Goal: Task Accomplishment & Management: Use online tool/utility

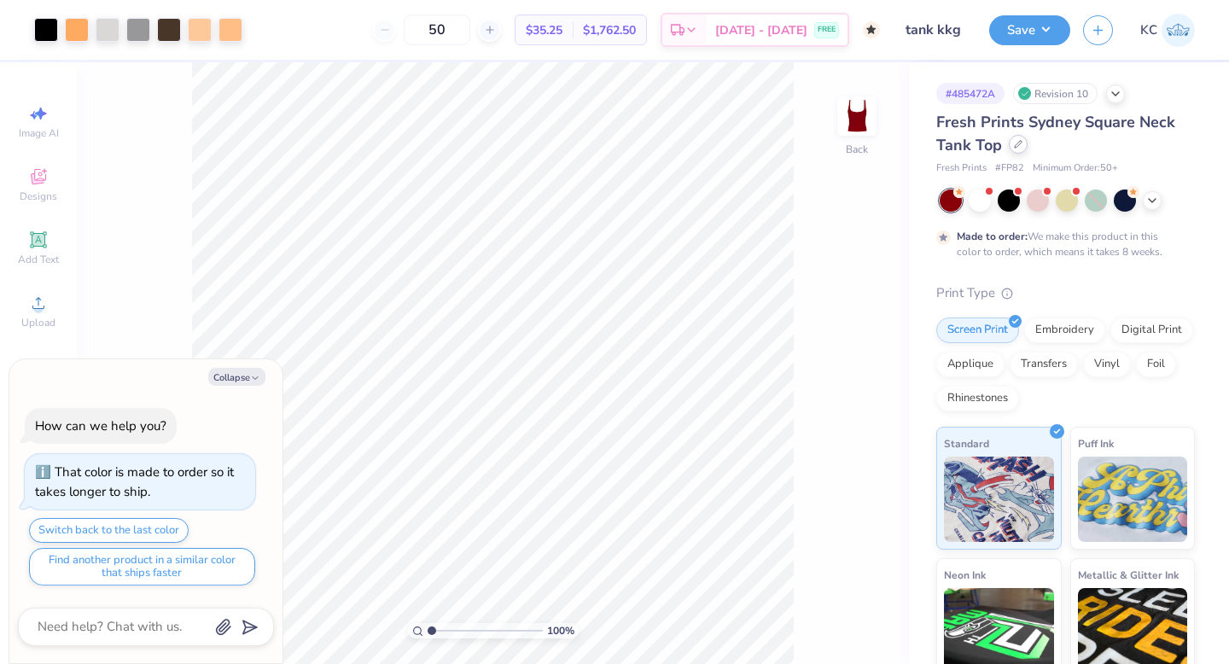
click at [1020, 143] on icon at bounding box center [1018, 144] width 9 height 9
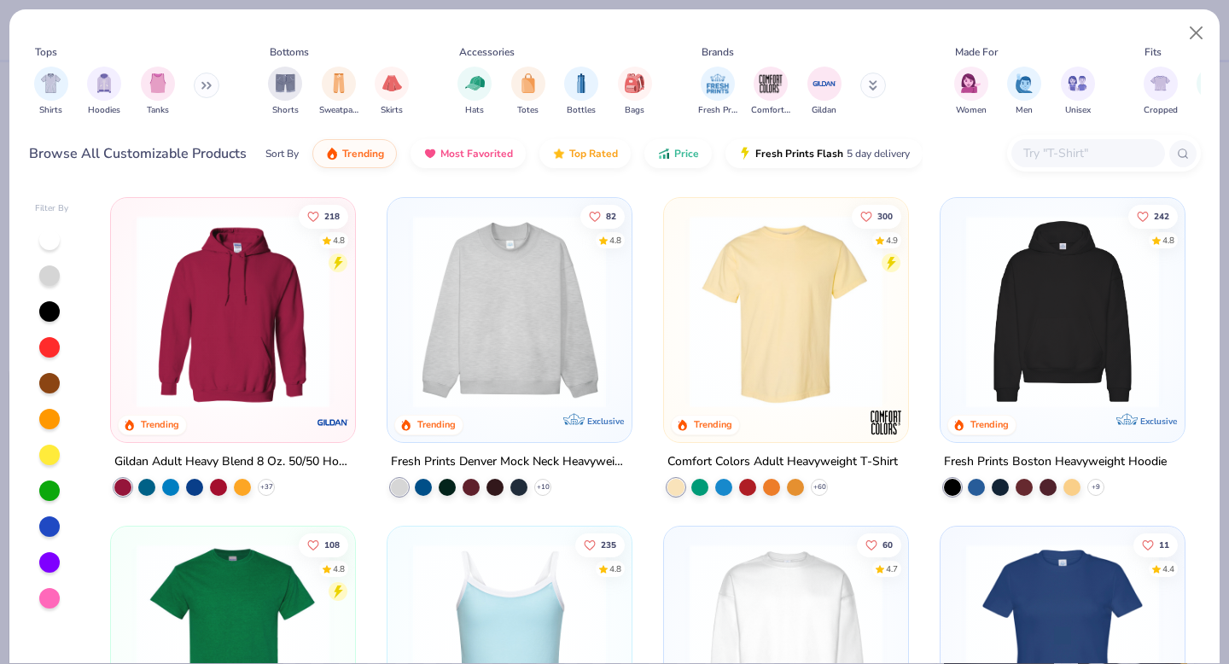
type textarea "x"
click at [1044, 164] on div at bounding box center [1088, 153] width 154 height 28
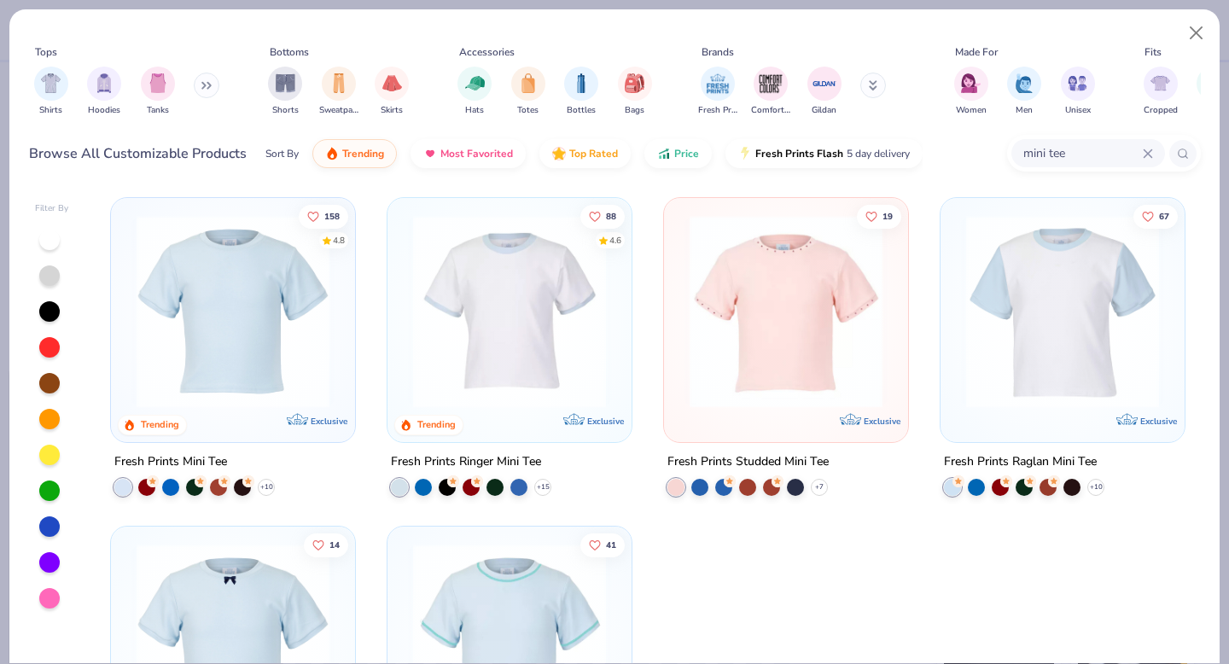
click at [1028, 153] on input "mini tee" at bounding box center [1081, 153] width 121 height 20
click at [1028, 154] on input "mini tee" at bounding box center [1081, 153] width 121 height 20
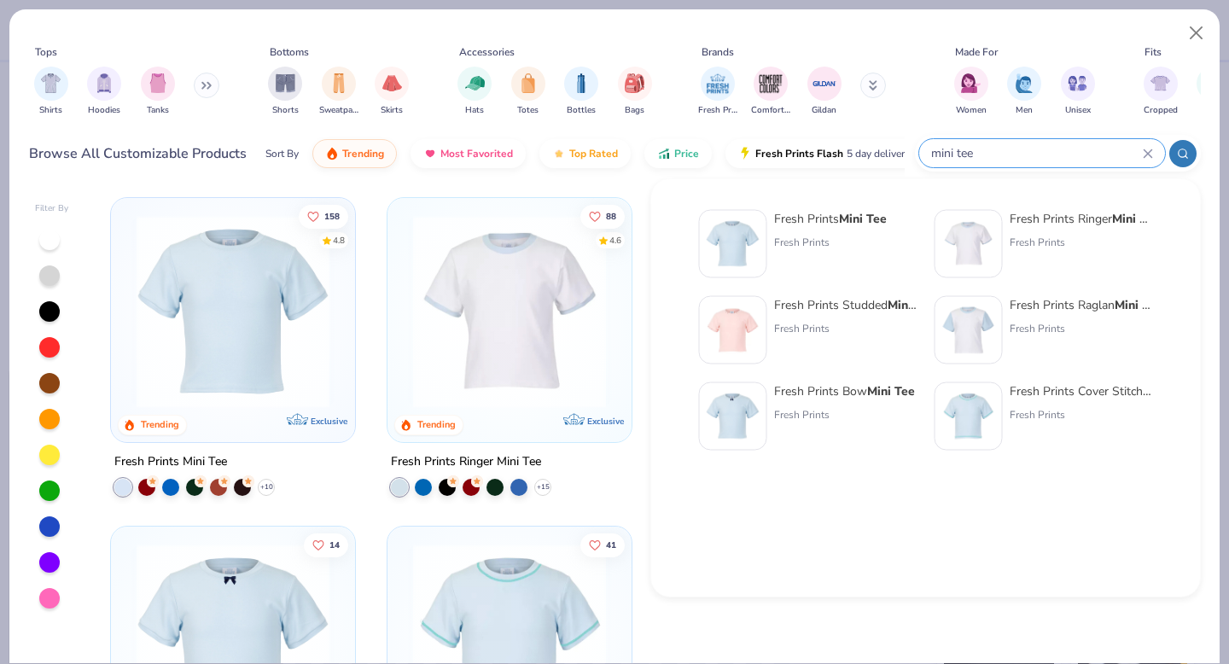
click at [1027, 148] on input "mini tee" at bounding box center [1035, 153] width 213 height 20
click at [959, 151] on input "mini tee" at bounding box center [1035, 153] width 213 height 20
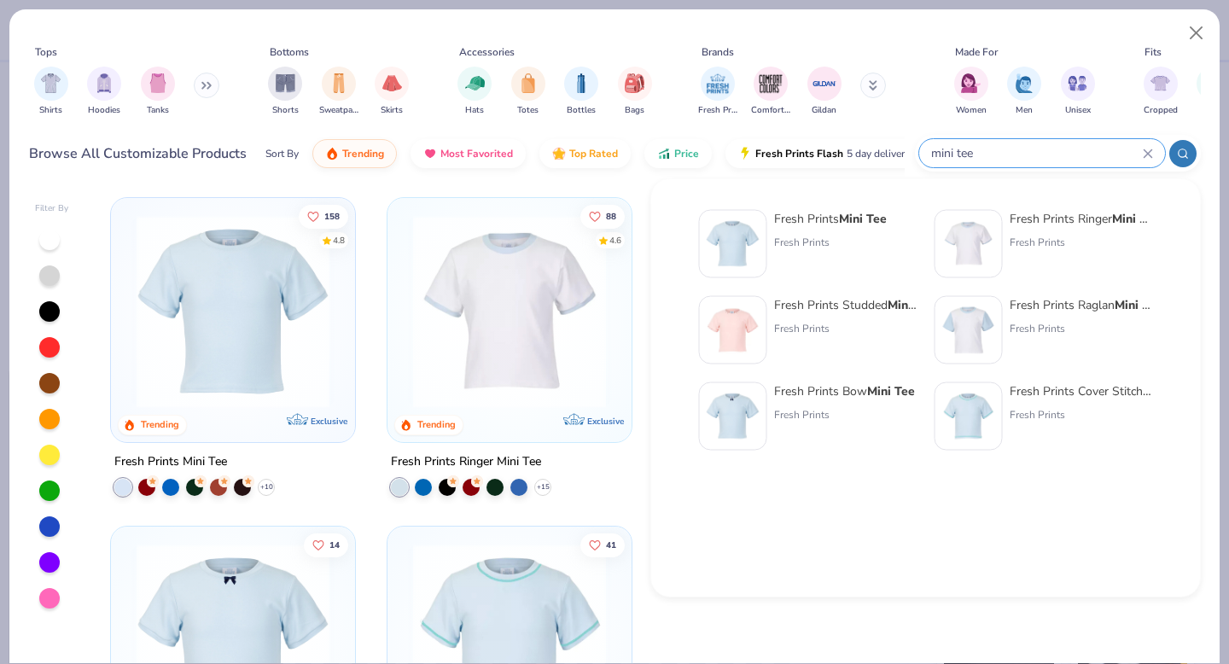
click at [959, 151] on input "mini tee" at bounding box center [1035, 153] width 213 height 20
click at [986, 151] on input "mini tee" at bounding box center [1035, 153] width 213 height 20
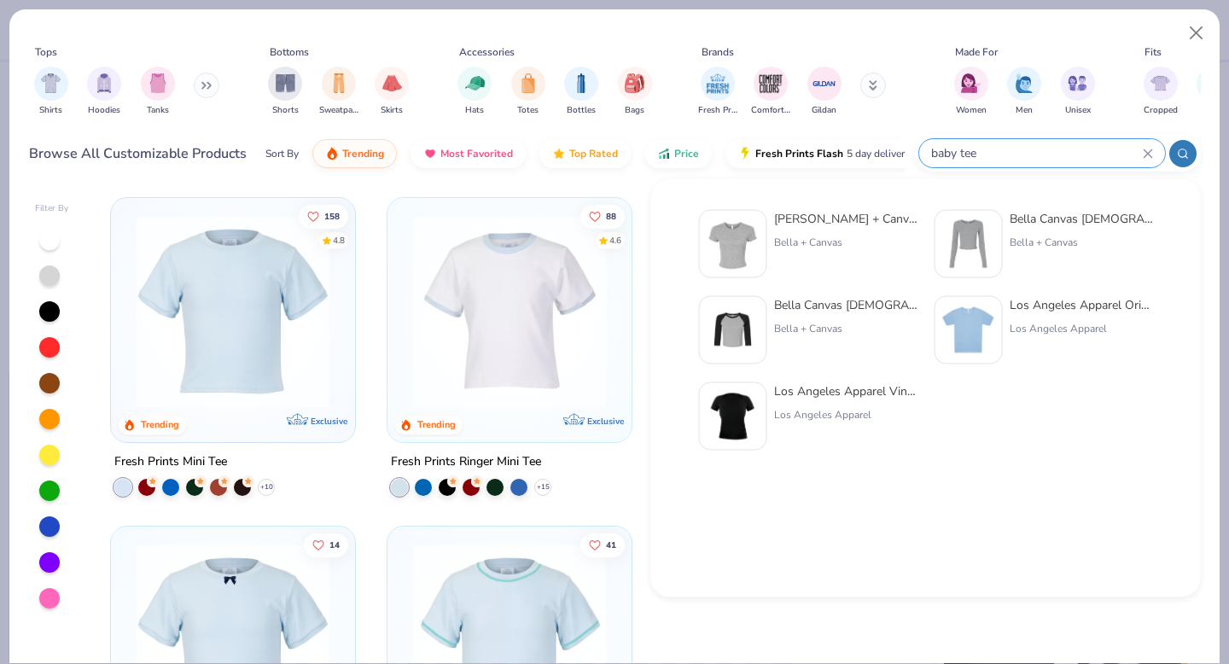
click at [1181, 156] on circle at bounding box center [1182, 153] width 8 height 8
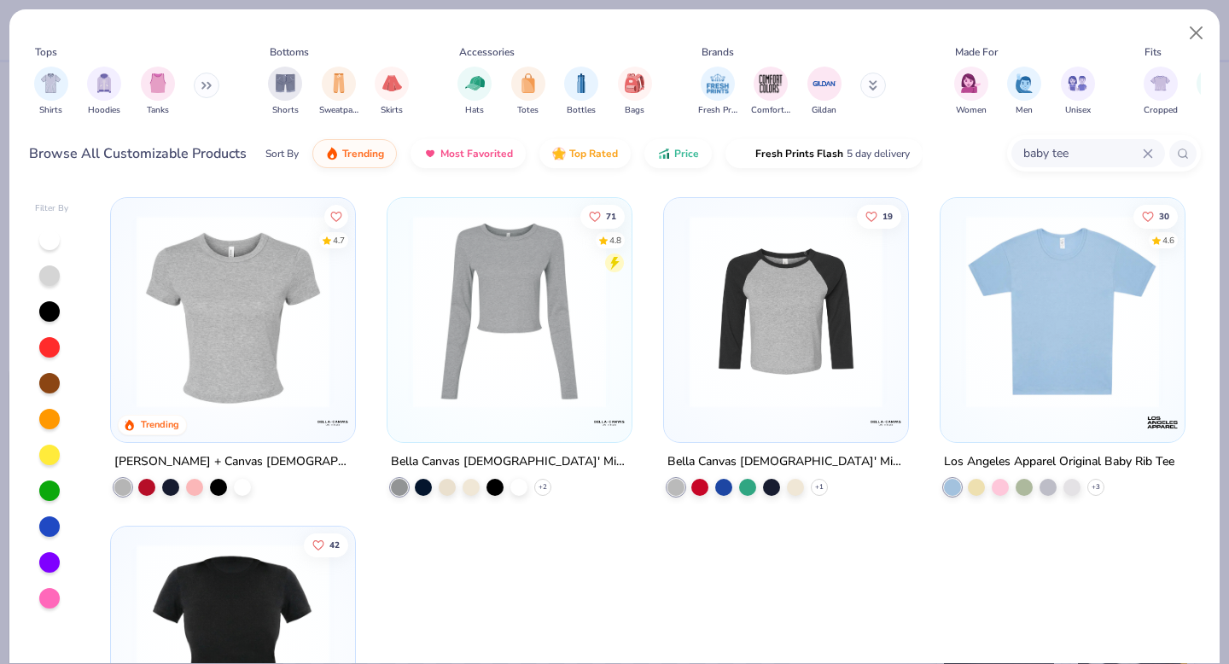
type input "baby tee"
click at [168, 339] on img at bounding box center [233, 311] width 210 height 193
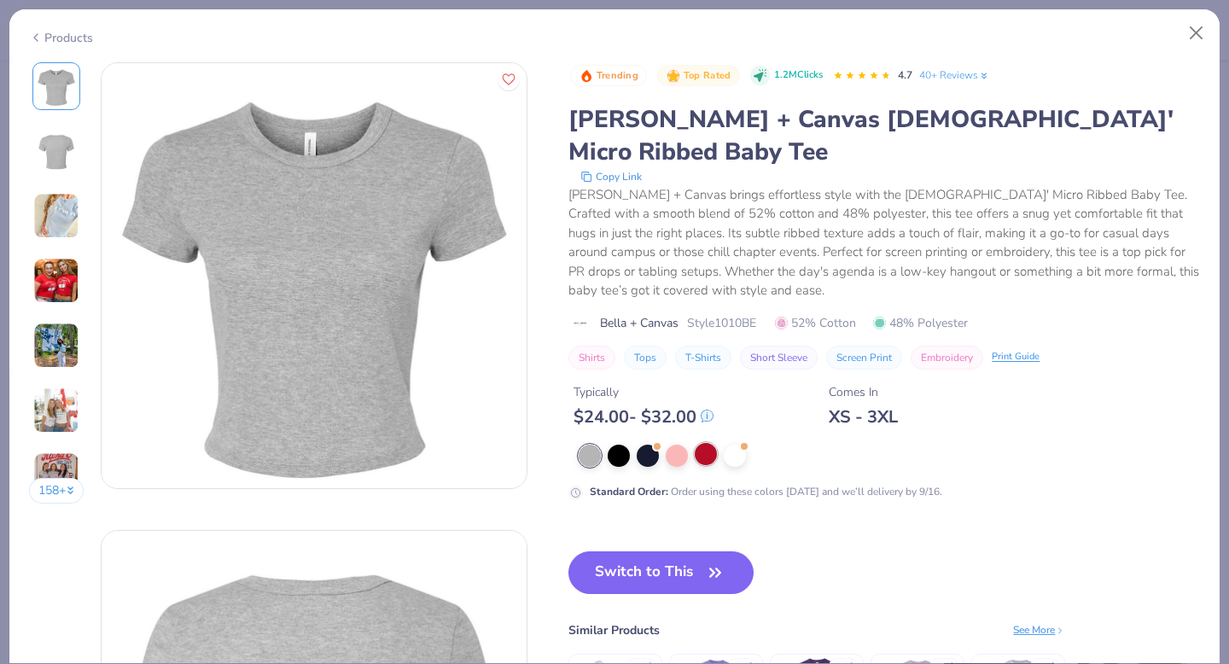
click at [707, 443] on div at bounding box center [706, 454] width 22 height 22
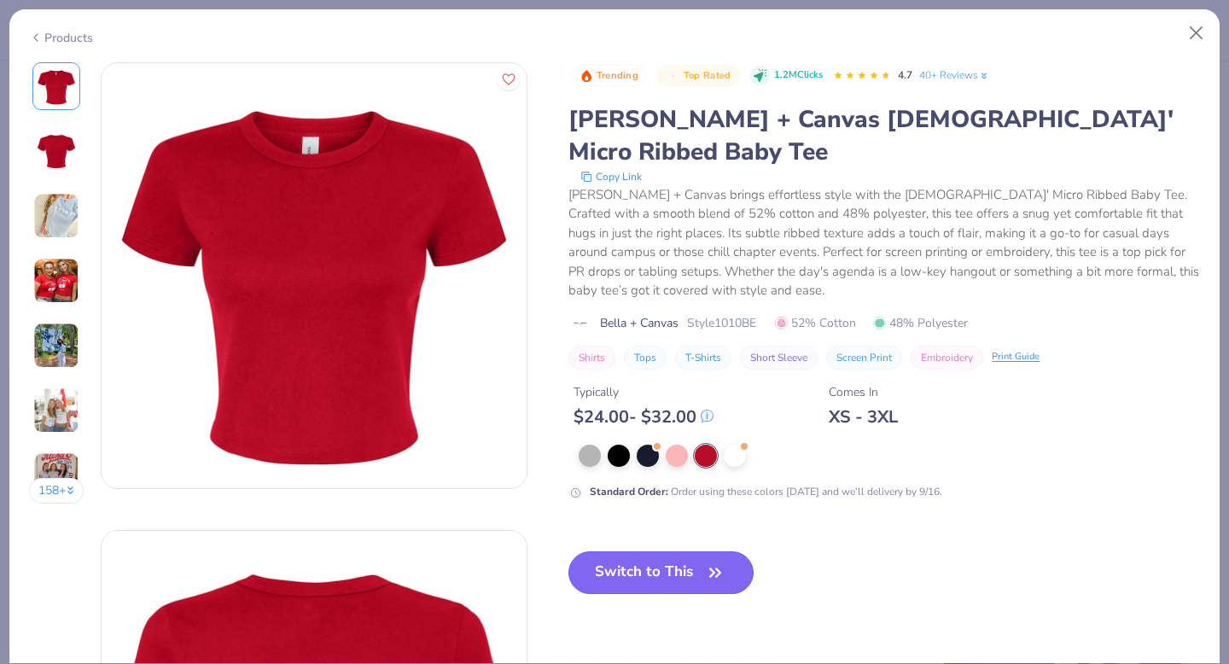
click at [656, 551] on button "Switch to This" at bounding box center [660, 572] width 185 height 43
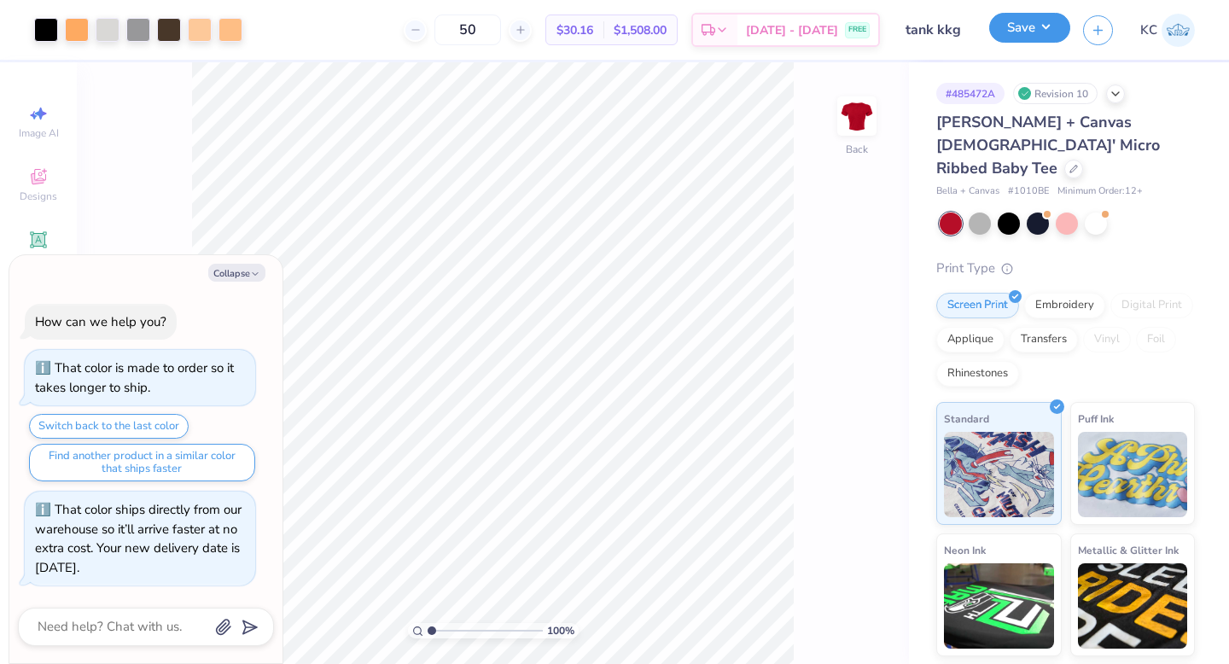
click at [1037, 18] on button "Save" at bounding box center [1029, 28] width 81 height 30
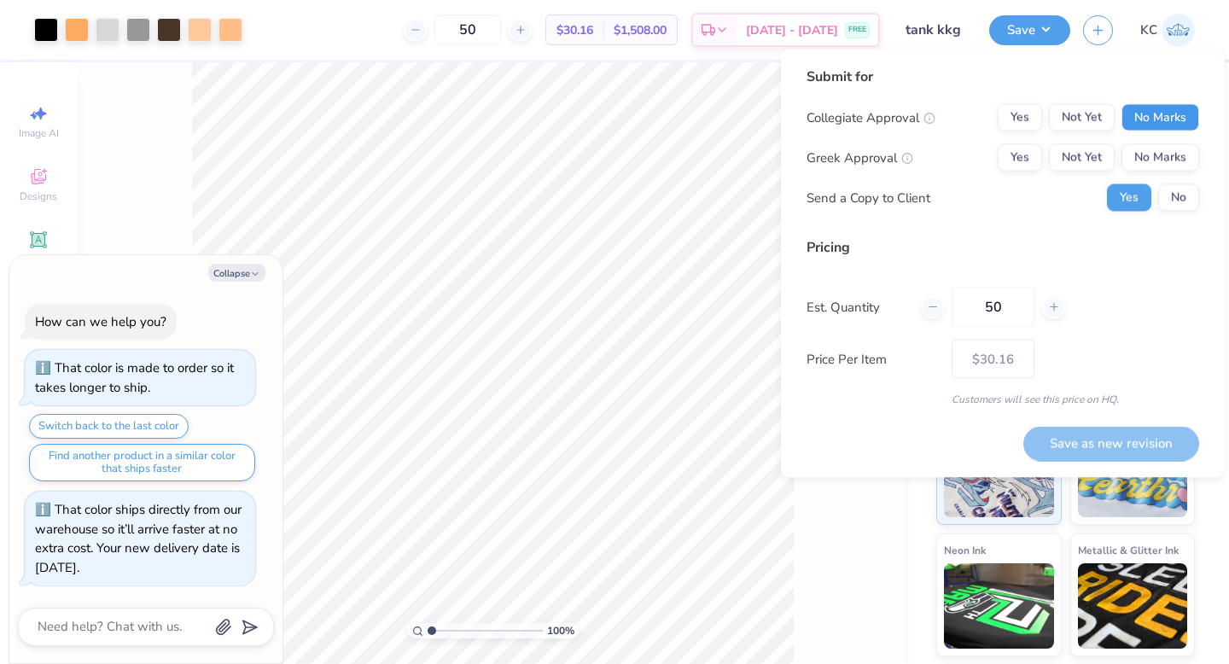
click at [1147, 106] on button "No Marks" at bounding box center [1160, 117] width 78 height 27
click at [1100, 160] on button "Not Yet" at bounding box center [1082, 157] width 66 height 27
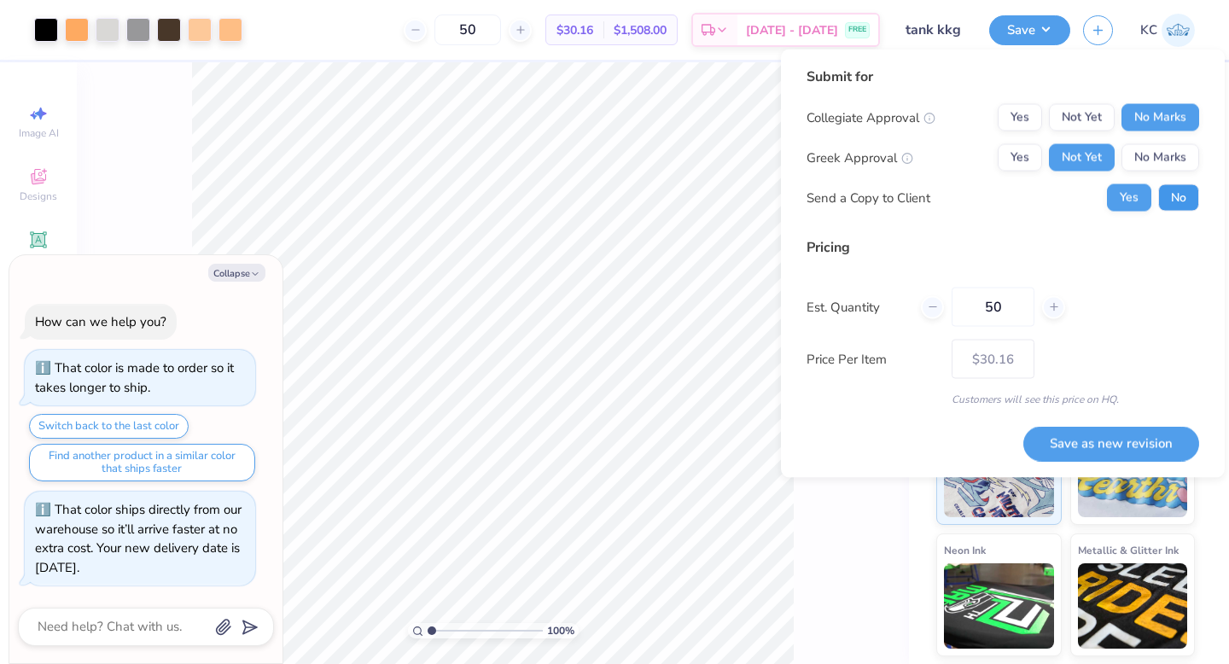
click at [1171, 201] on button "No" at bounding box center [1178, 197] width 41 height 27
type textarea "x"
click at [1094, 443] on button "Save as new revision" at bounding box center [1111, 443] width 176 height 35
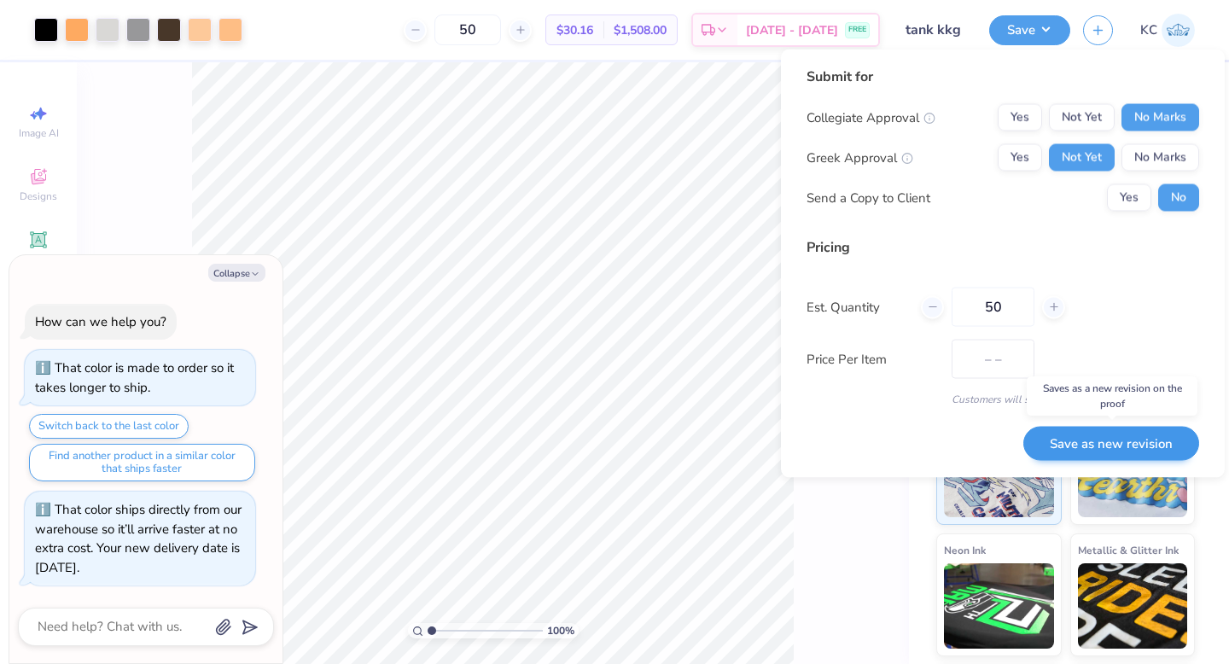
type input "$30.16"
type textarea "x"
